Goal: Navigation & Orientation: Find specific page/section

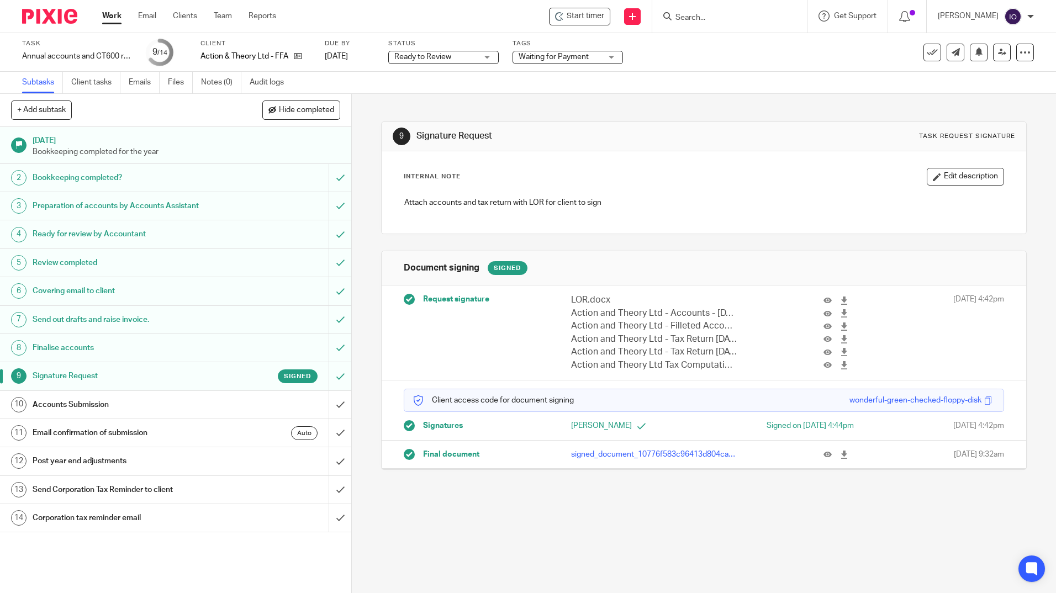
click at [104, 13] on link "Work" at bounding box center [111, 15] width 19 height 11
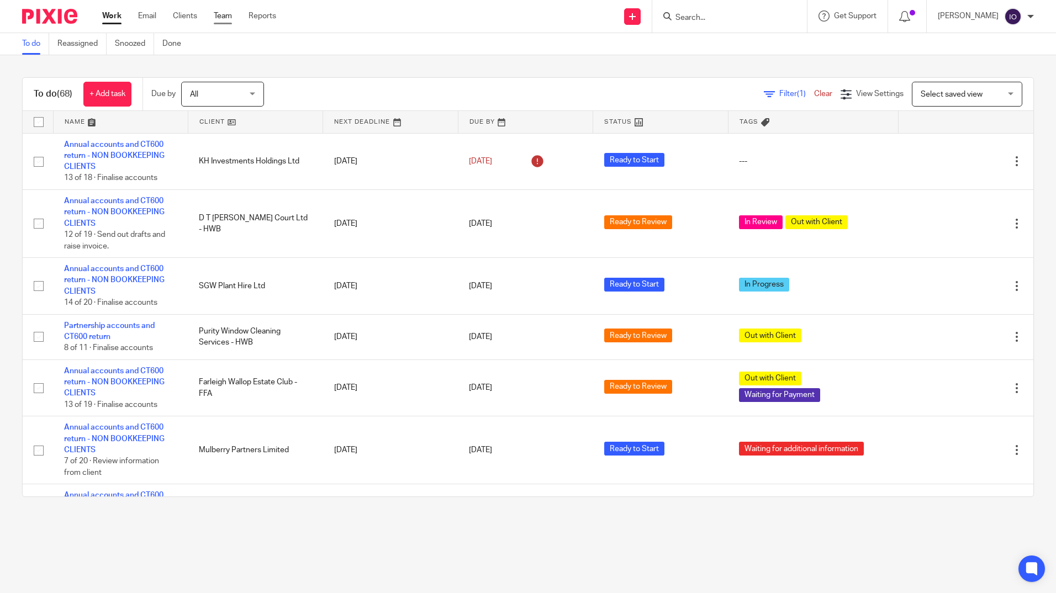
click at [222, 15] on link "Team" at bounding box center [223, 15] width 18 height 11
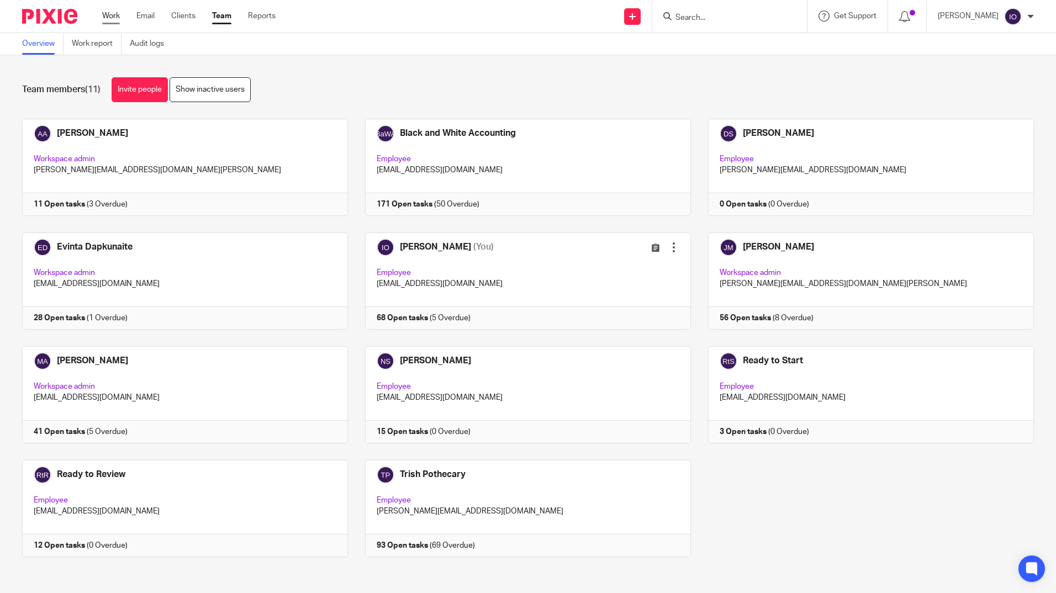
click at [119, 18] on link "Work" at bounding box center [111, 15] width 18 height 11
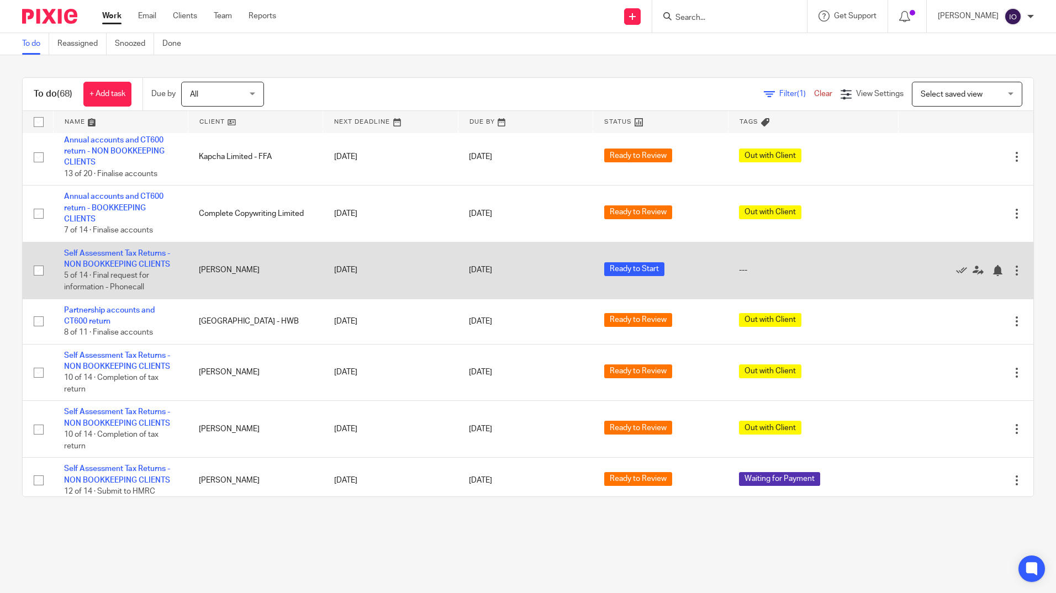
scroll to position [773, 0]
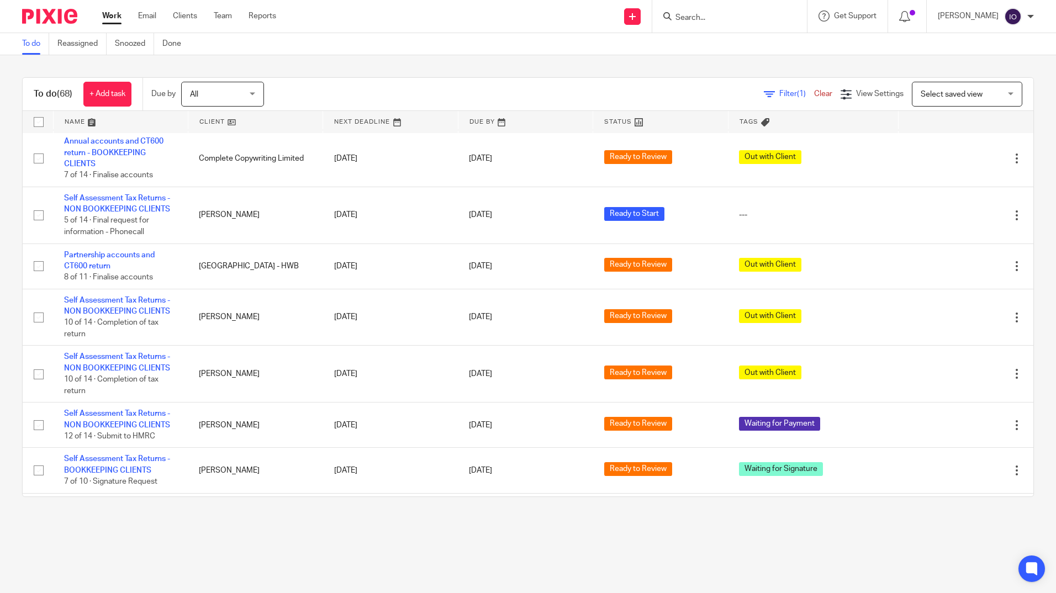
click at [749, 17] on input "Search" at bounding box center [723, 18] width 99 height 10
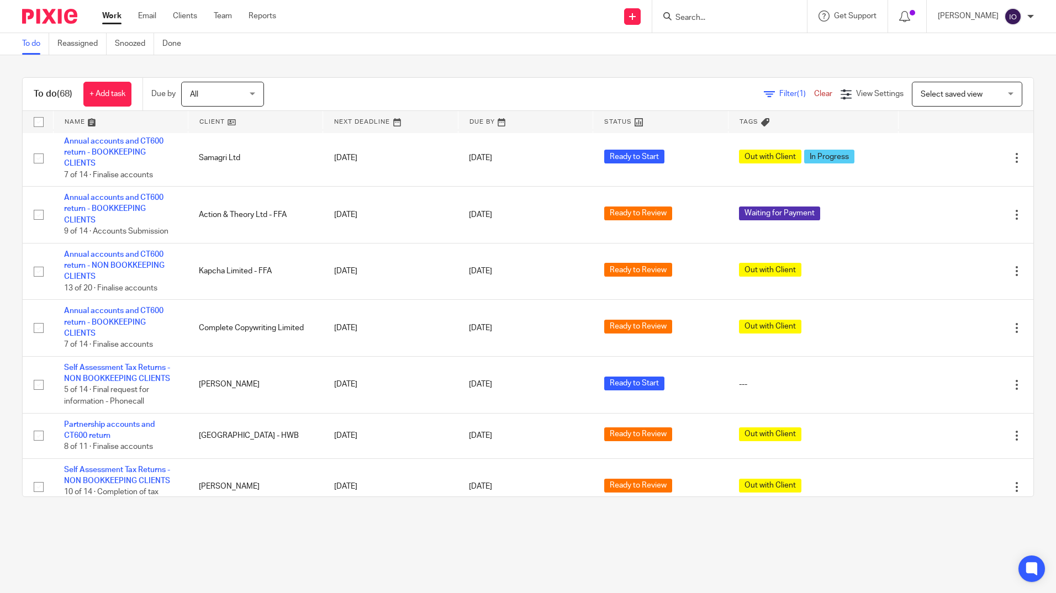
scroll to position [253, 0]
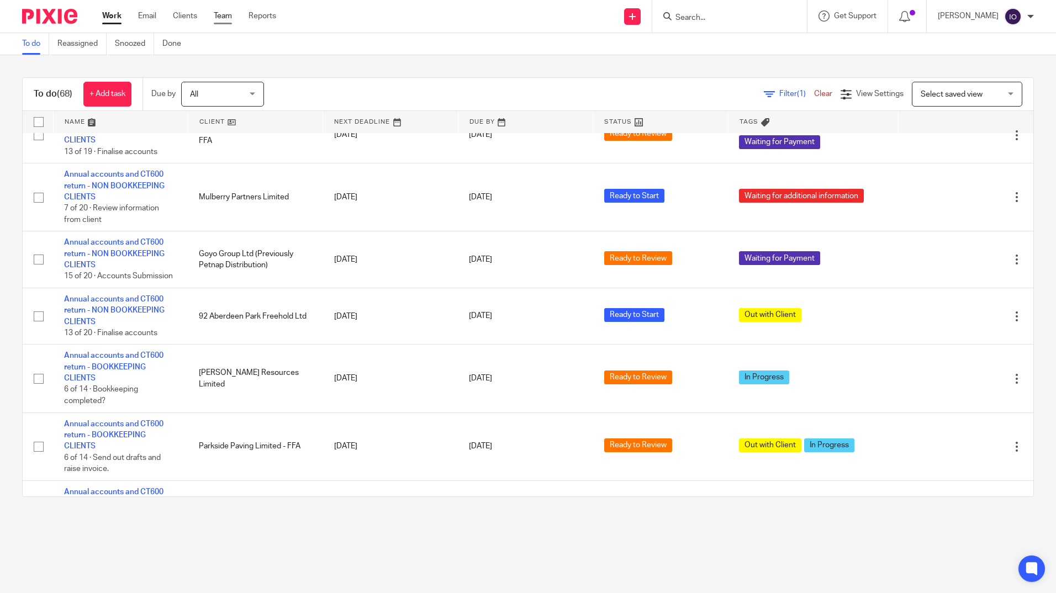
click at [230, 18] on link "Team" at bounding box center [223, 15] width 18 height 11
